Goal: Transaction & Acquisition: Purchase product/service

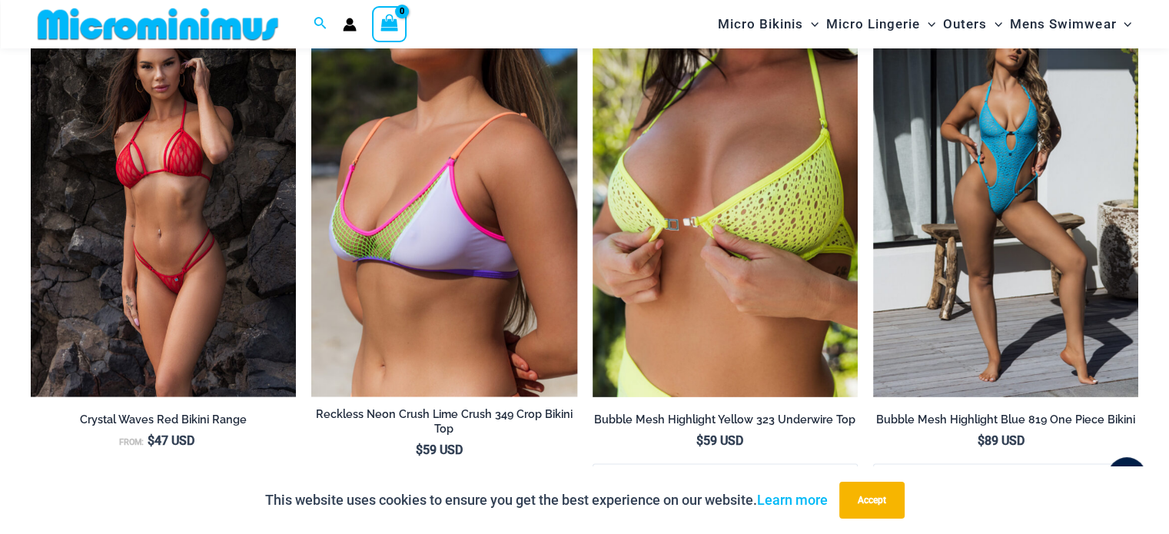
scroll to position [1841, 0]
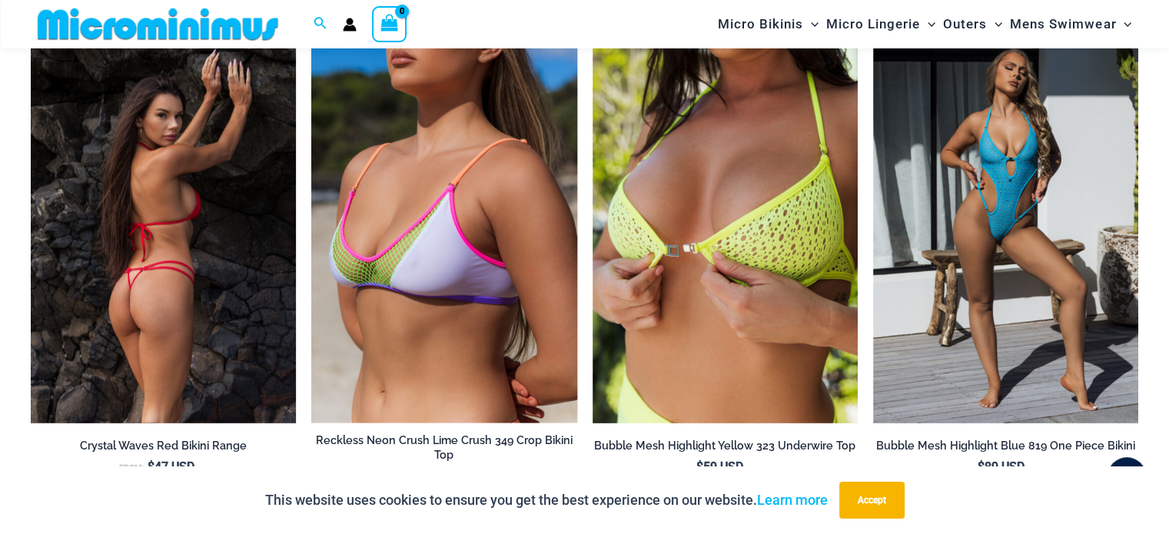
click at [184, 258] on img at bounding box center [163, 224] width 265 height 398
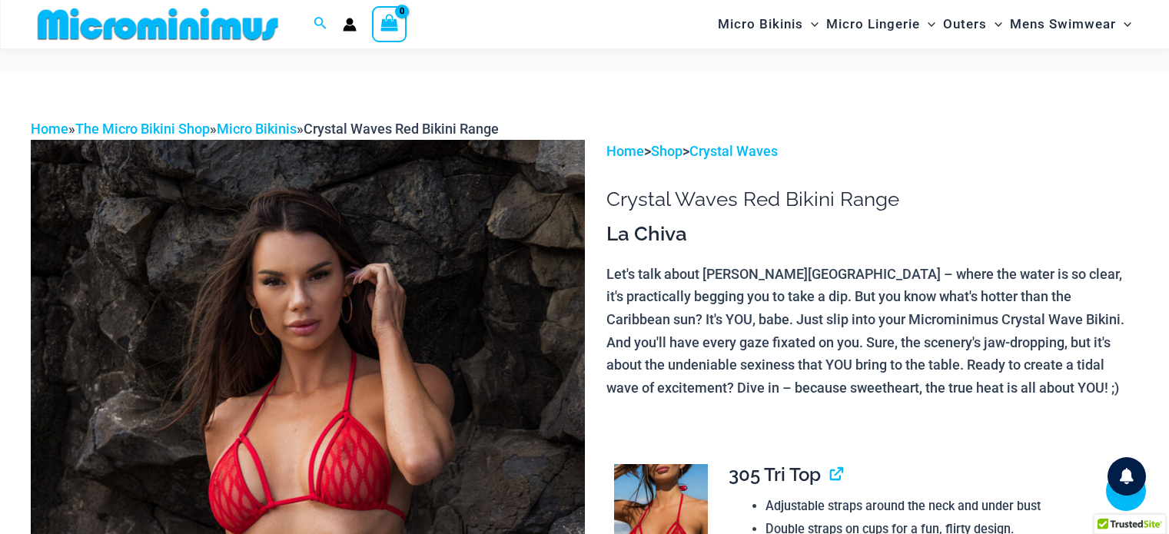
scroll to position [448, 0]
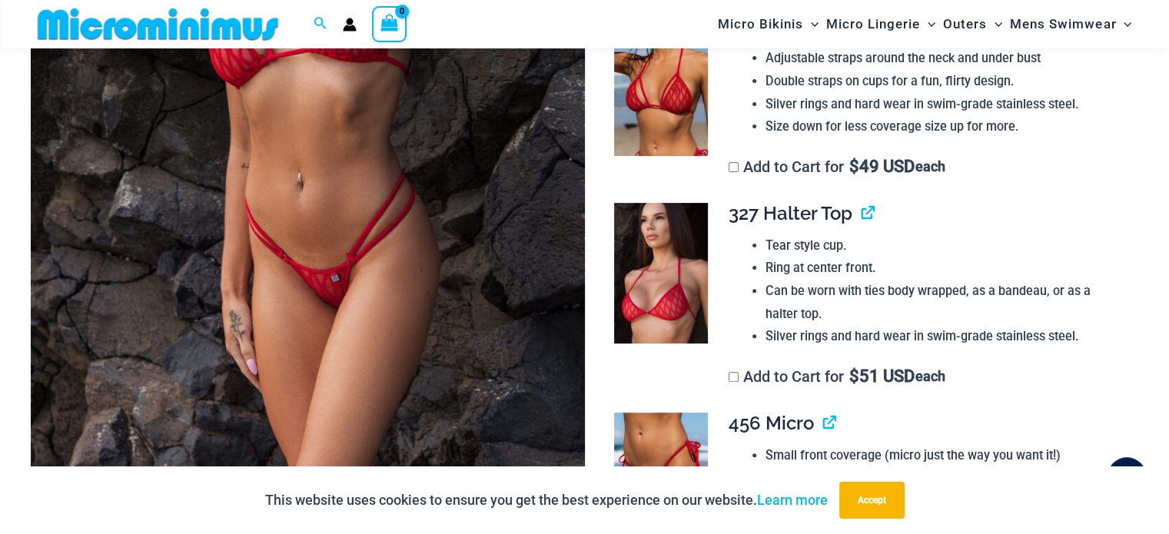
click at [310, 227] on img at bounding box center [308, 107] width 554 height 831
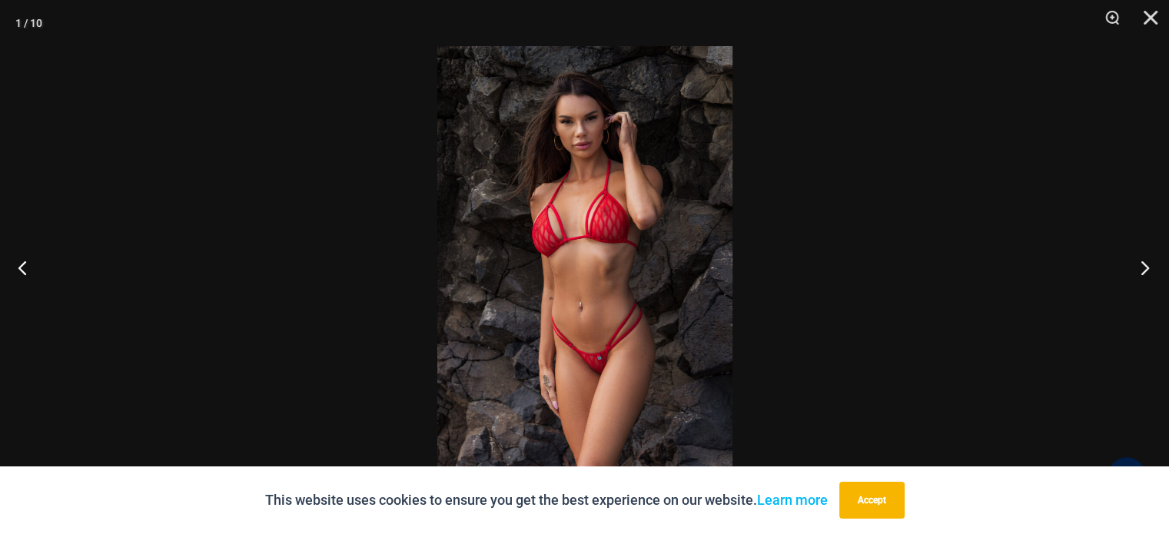
click at [1143, 267] on button "Next" at bounding box center [1140, 267] width 58 height 77
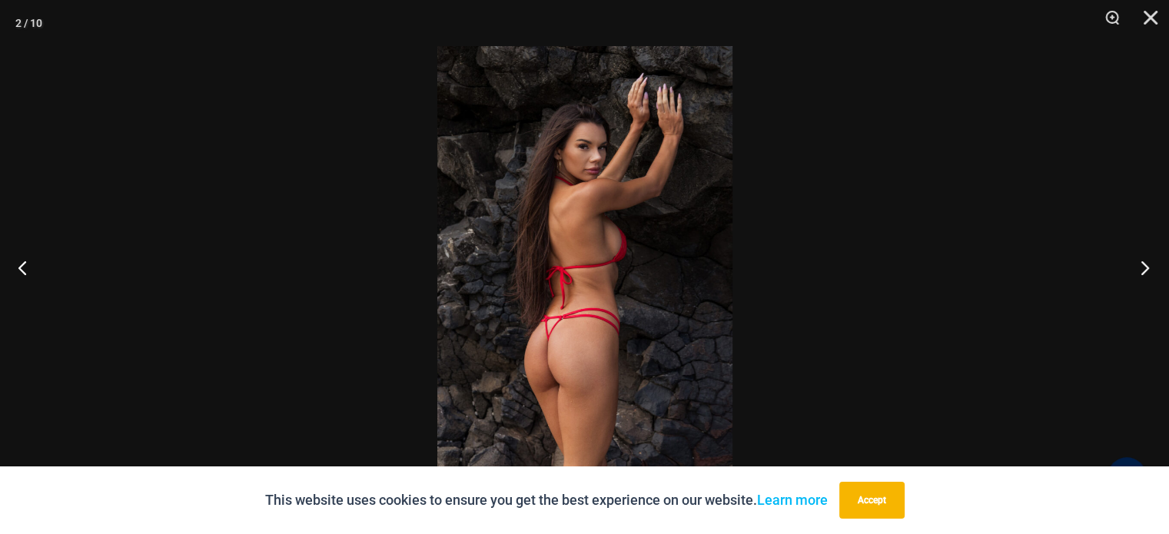
click at [1143, 267] on button "Next" at bounding box center [1140, 267] width 58 height 77
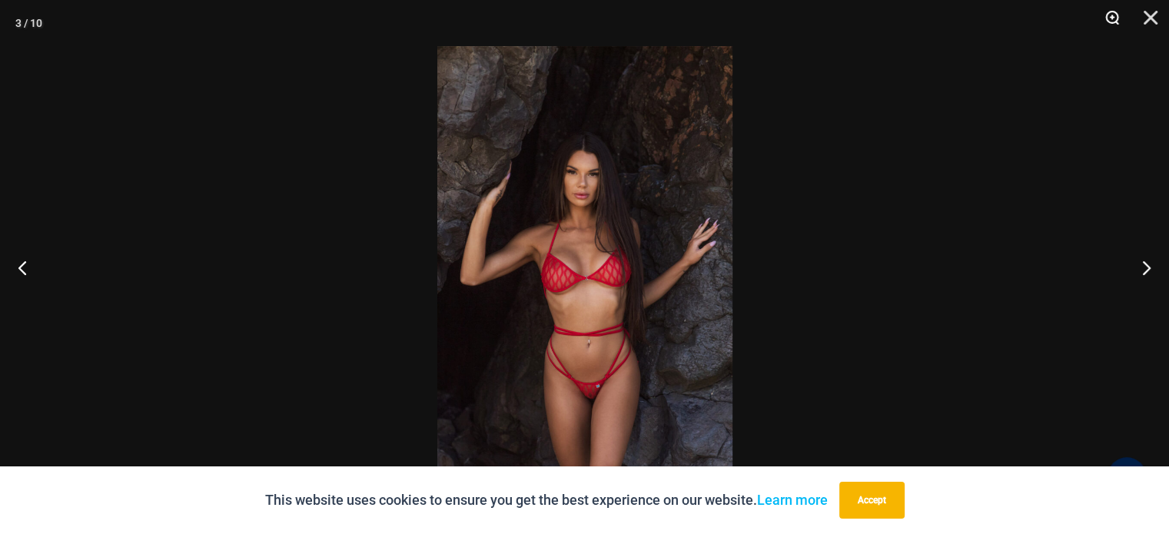
click at [1117, 17] on button "Zoom" at bounding box center [1106, 23] width 38 height 46
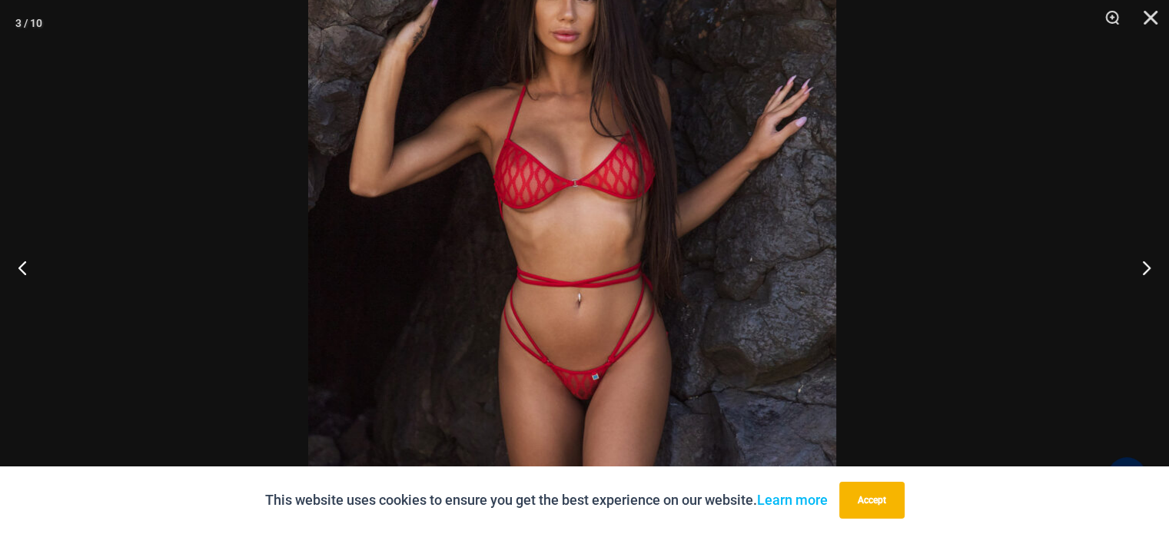
click at [605, 260] on img at bounding box center [572, 163] width 528 height 791
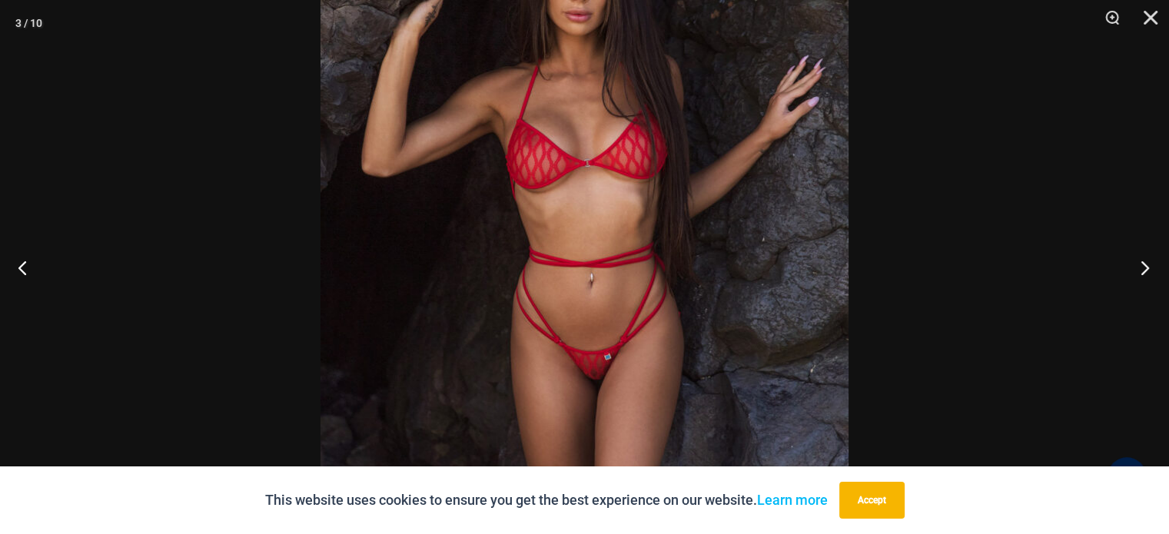
click at [1143, 260] on button "Next" at bounding box center [1140, 267] width 58 height 77
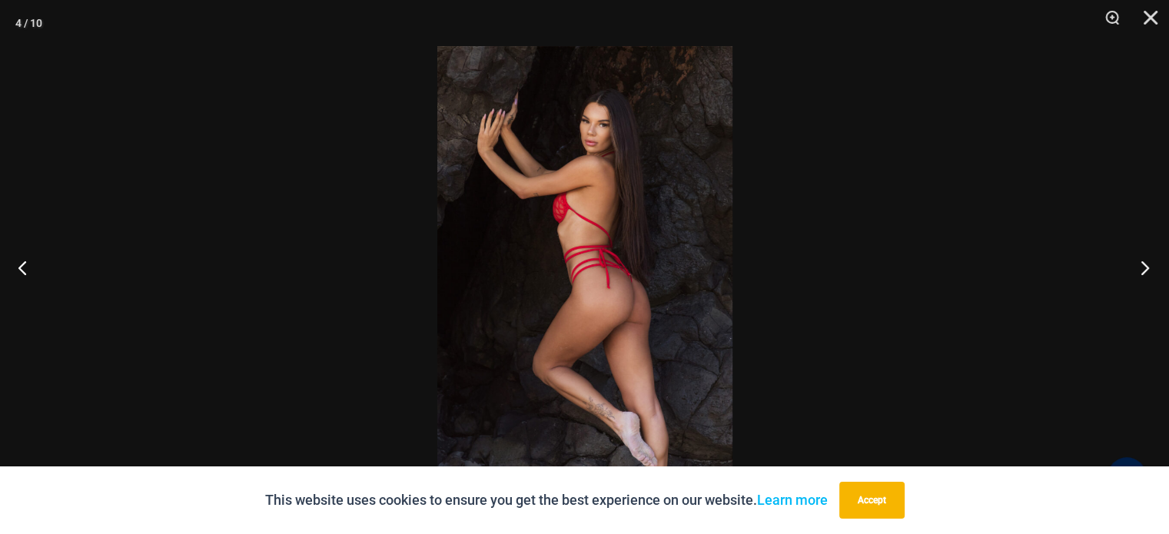
click at [1142, 260] on button "Next" at bounding box center [1140, 267] width 58 height 77
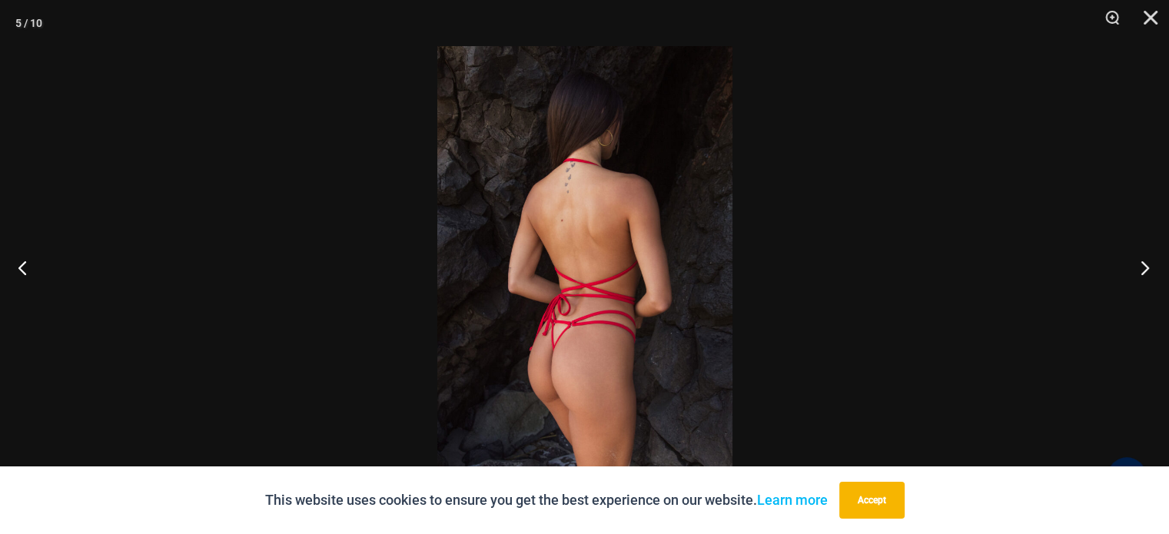
click at [1139, 261] on button "Next" at bounding box center [1140, 267] width 58 height 77
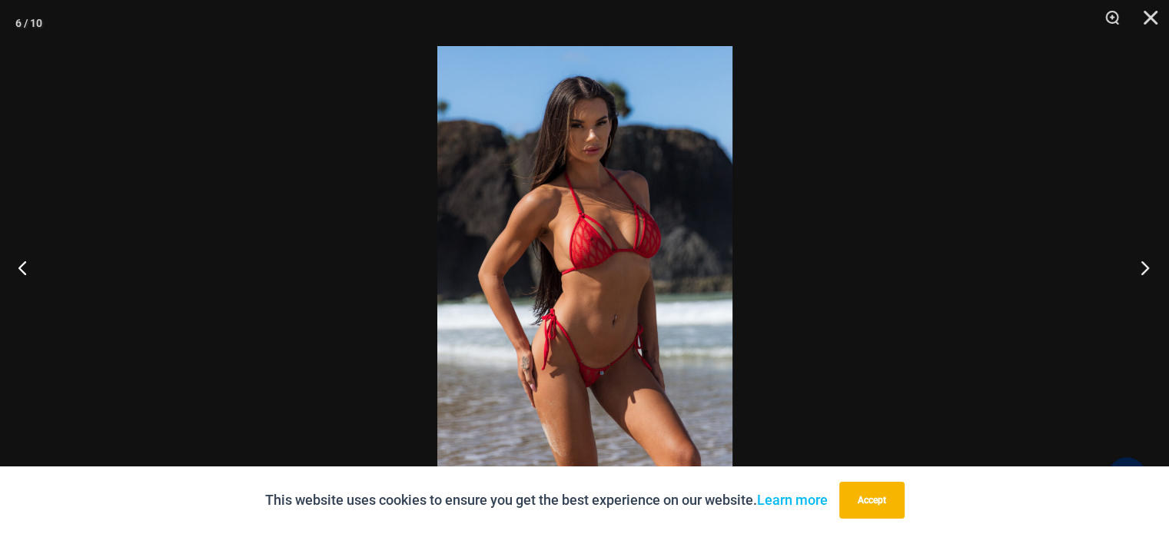
click at [1139, 261] on button "Next" at bounding box center [1140, 267] width 58 height 77
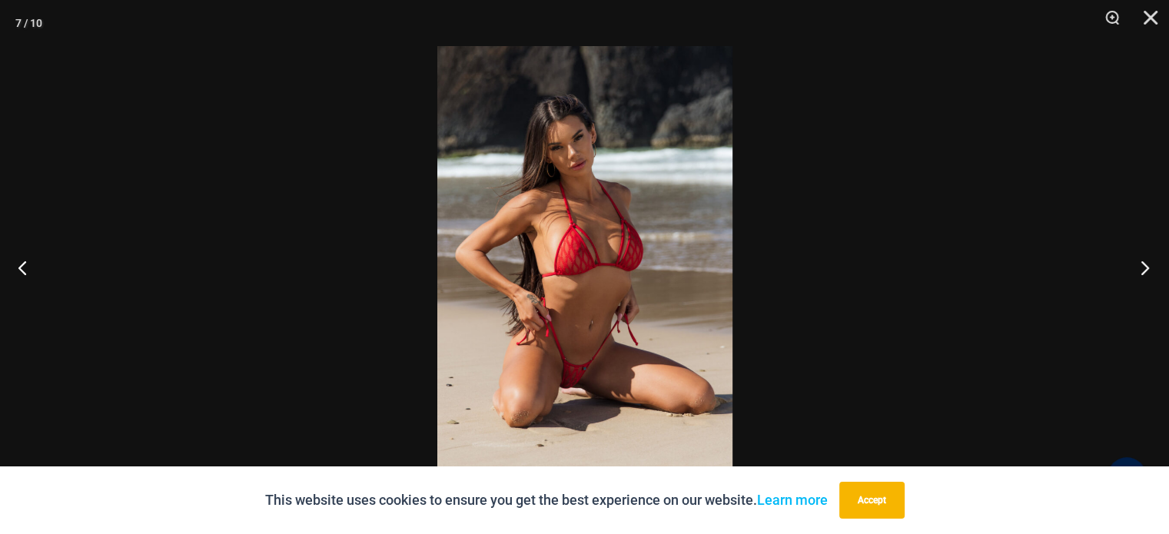
click at [1137, 261] on button "Next" at bounding box center [1140, 267] width 58 height 77
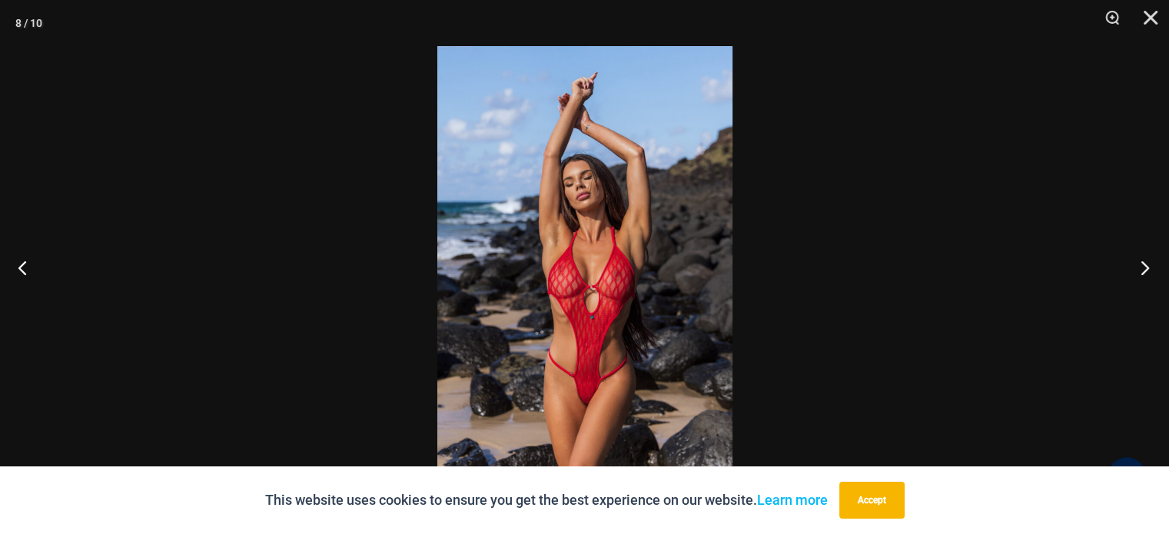
click at [1136, 261] on button "Next" at bounding box center [1140, 267] width 58 height 77
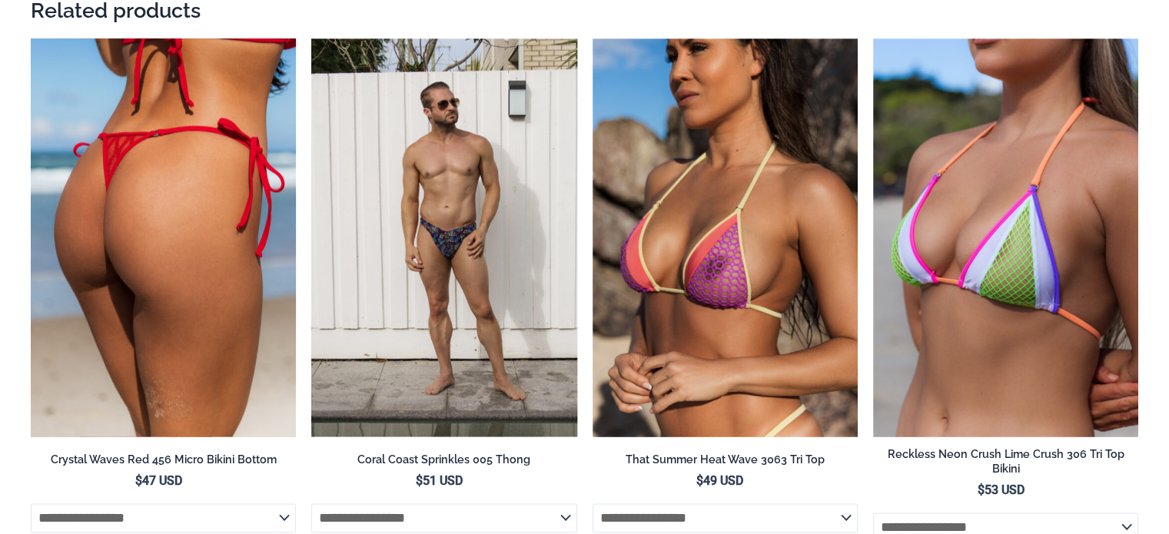
scroll to position [1841, 0]
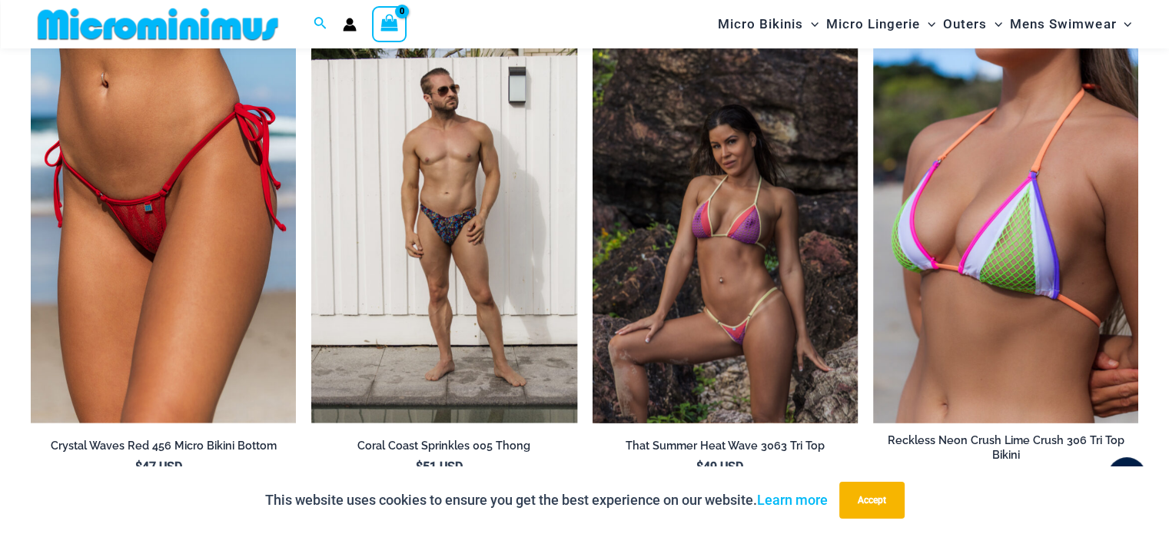
click at [738, 258] on img at bounding box center [724, 224] width 265 height 398
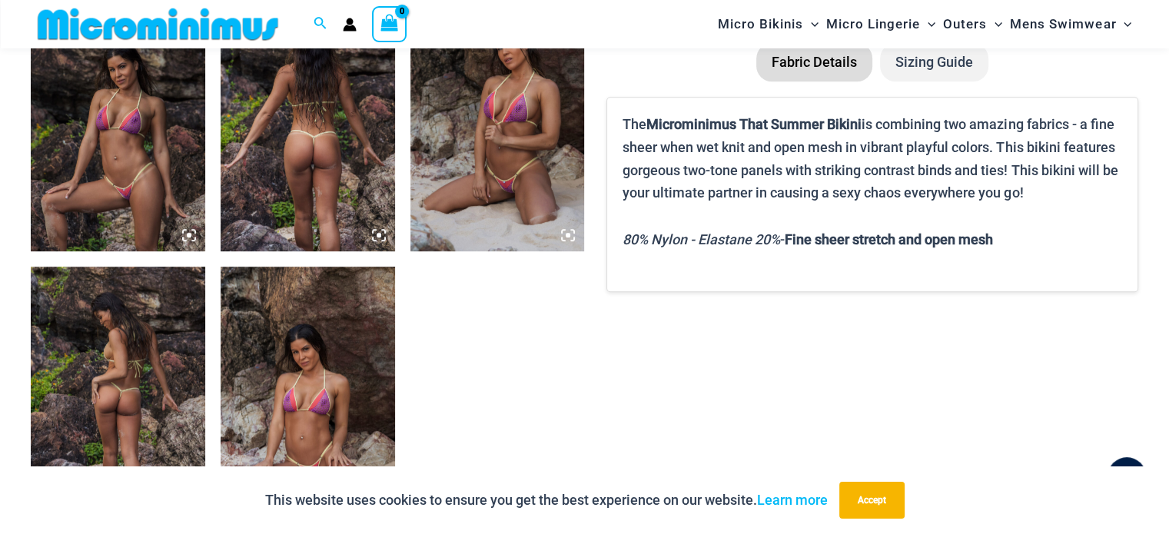
scroll to position [1062, 0]
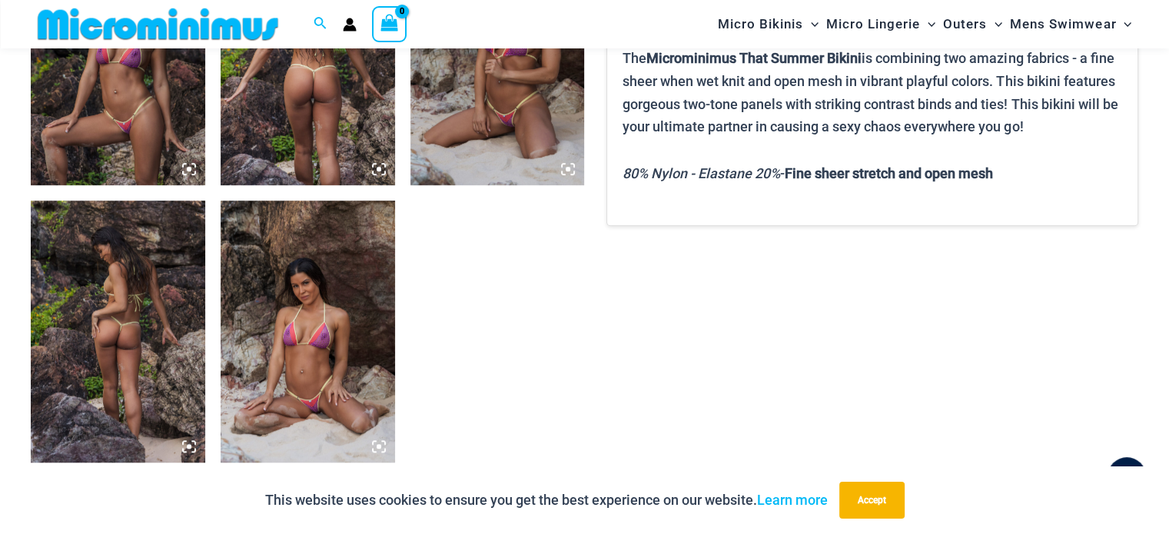
click at [302, 386] on img at bounding box center [308, 331] width 174 height 261
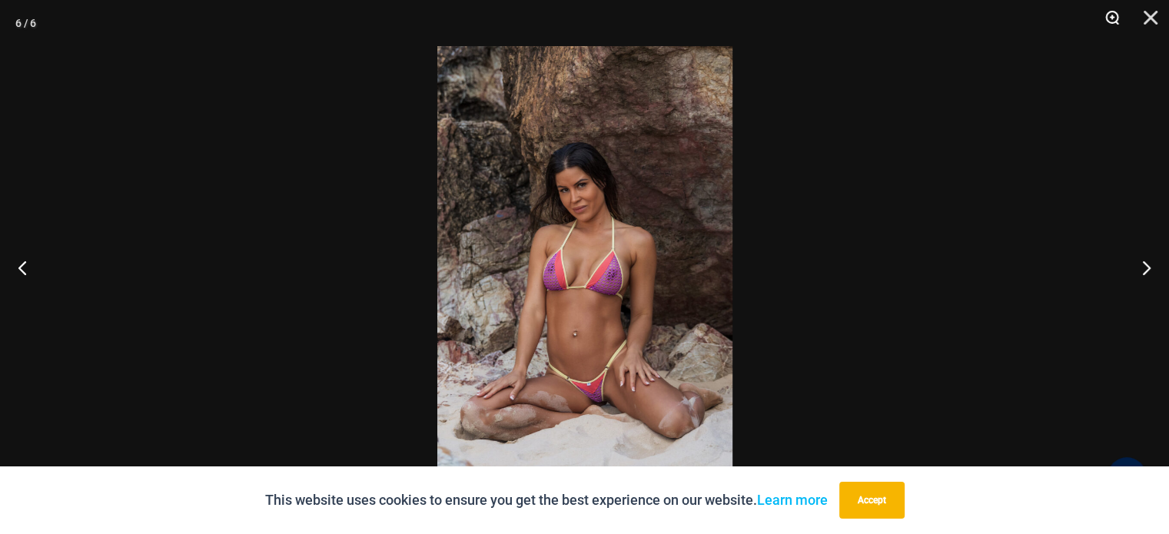
click at [1103, 15] on button "Zoom" at bounding box center [1106, 23] width 38 height 46
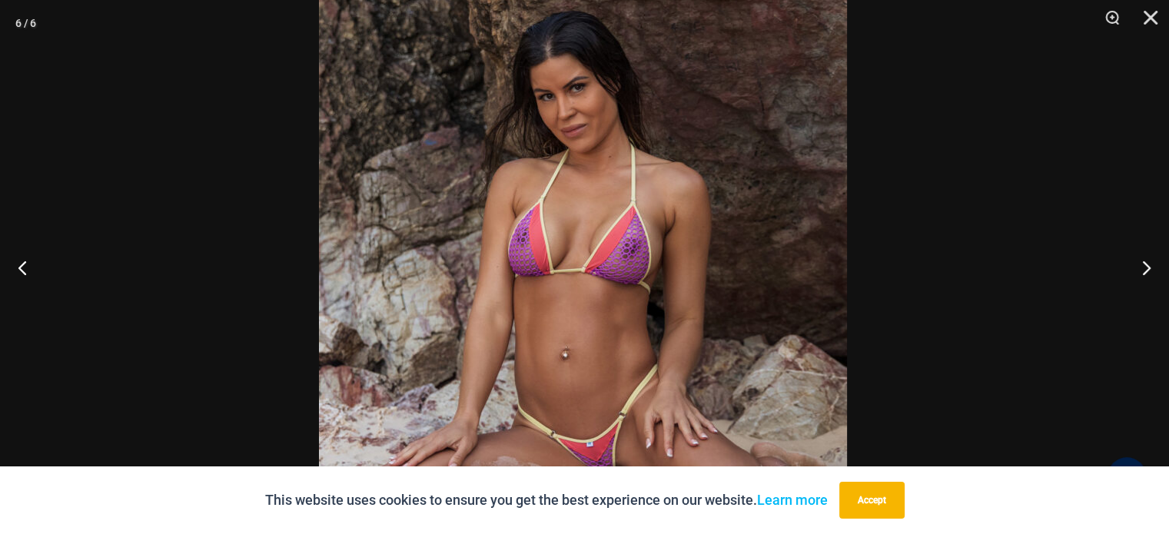
click at [661, 199] on img at bounding box center [583, 234] width 528 height 791
